Goal: Check status: Check status

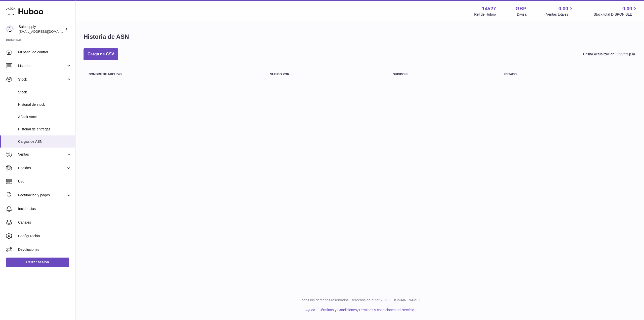
click at [392, 115] on div at bounding box center [322, 160] width 644 height 320
click at [24, 116] on span "Añadir stock" at bounding box center [44, 116] width 53 height 5
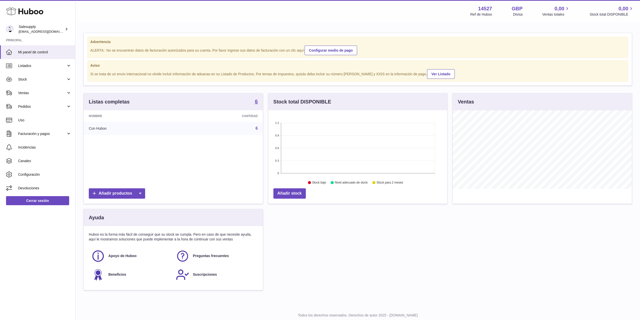
scroll to position [78, 179]
click at [35, 79] on span "Stock" at bounding box center [42, 79] width 48 height 5
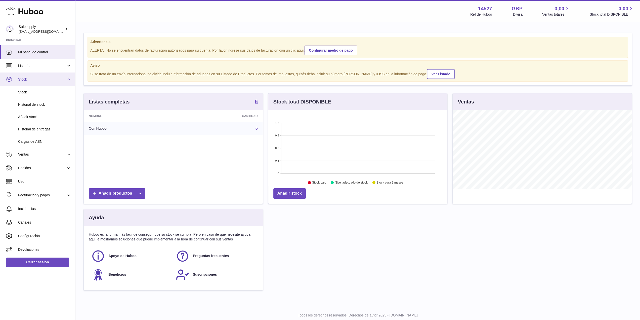
click at [35, 79] on span "Stock" at bounding box center [42, 79] width 48 height 5
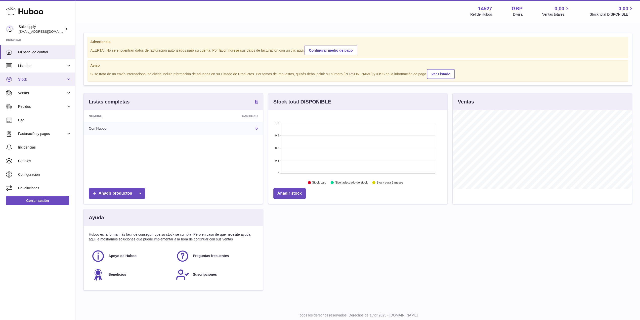
click at [33, 81] on span "Stock" at bounding box center [42, 79] width 48 height 5
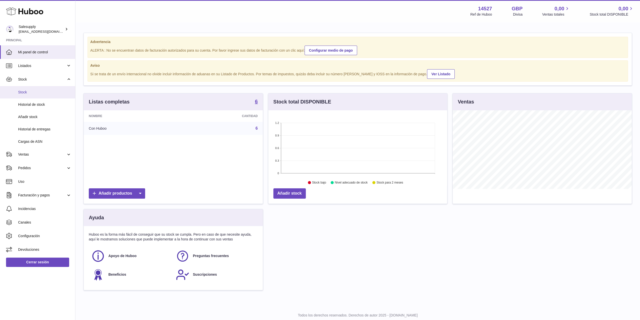
click at [31, 89] on link "Stock" at bounding box center [37, 92] width 75 height 12
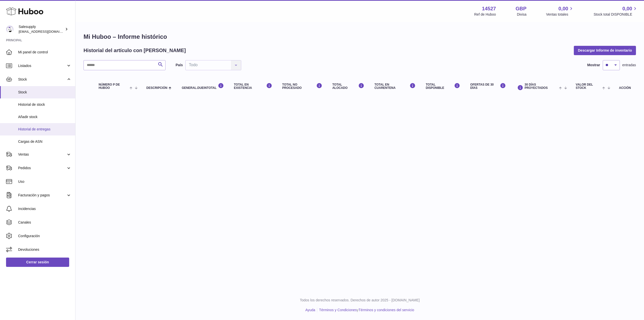
click at [35, 127] on span "Historial de entregas" at bounding box center [44, 129] width 53 height 5
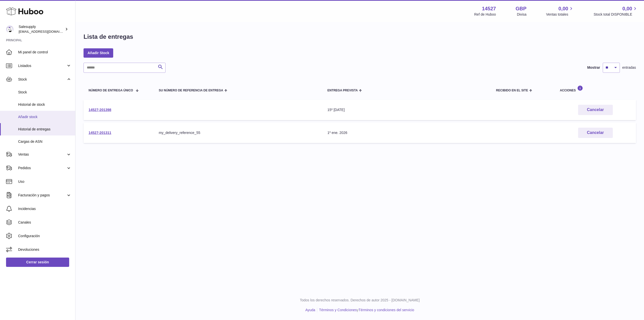
click at [41, 116] on span "Añadir stock" at bounding box center [44, 116] width 53 height 5
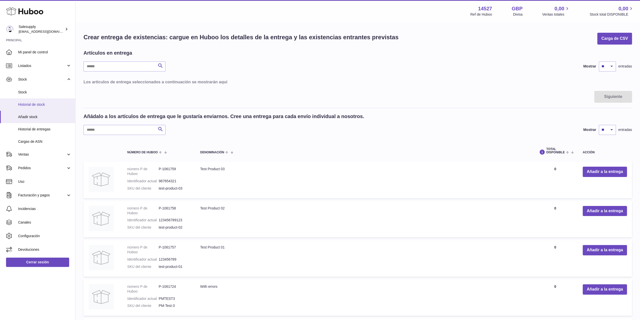
click at [31, 105] on span "Historial de stock" at bounding box center [44, 104] width 53 height 5
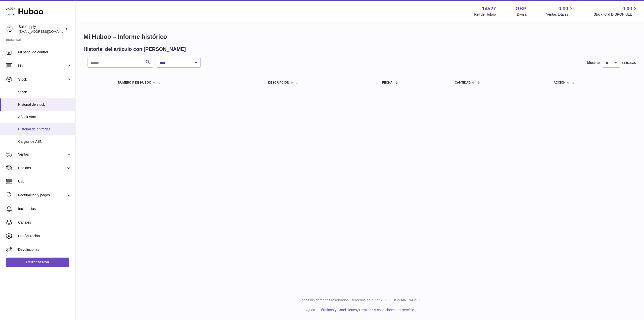
click at [41, 133] on link "Historial de entregas" at bounding box center [37, 129] width 75 height 12
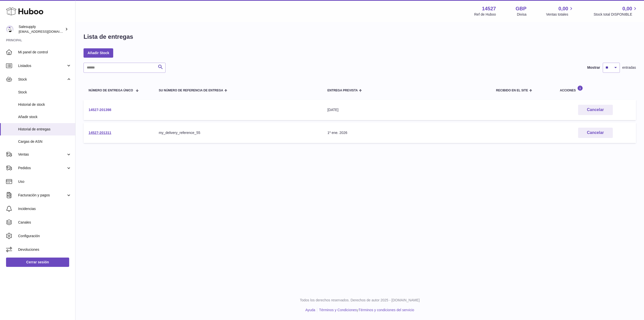
click at [110, 108] on link "14527-201398" at bounding box center [100, 110] width 23 height 4
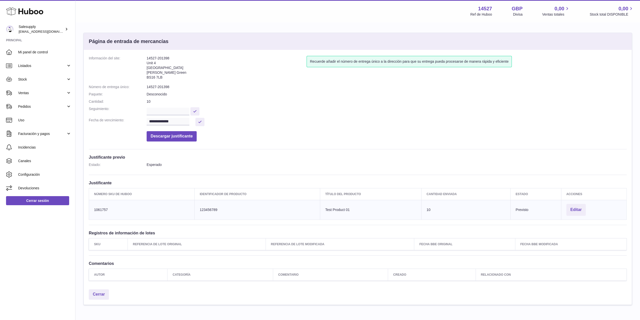
scroll to position [23, 0]
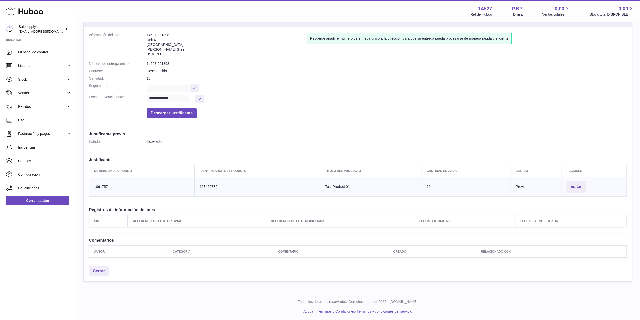
click at [149, 139] on dd "Esperado" at bounding box center [387, 141] width 480 height 5
